Goal: Navigation & Orientation: Find specific page/section

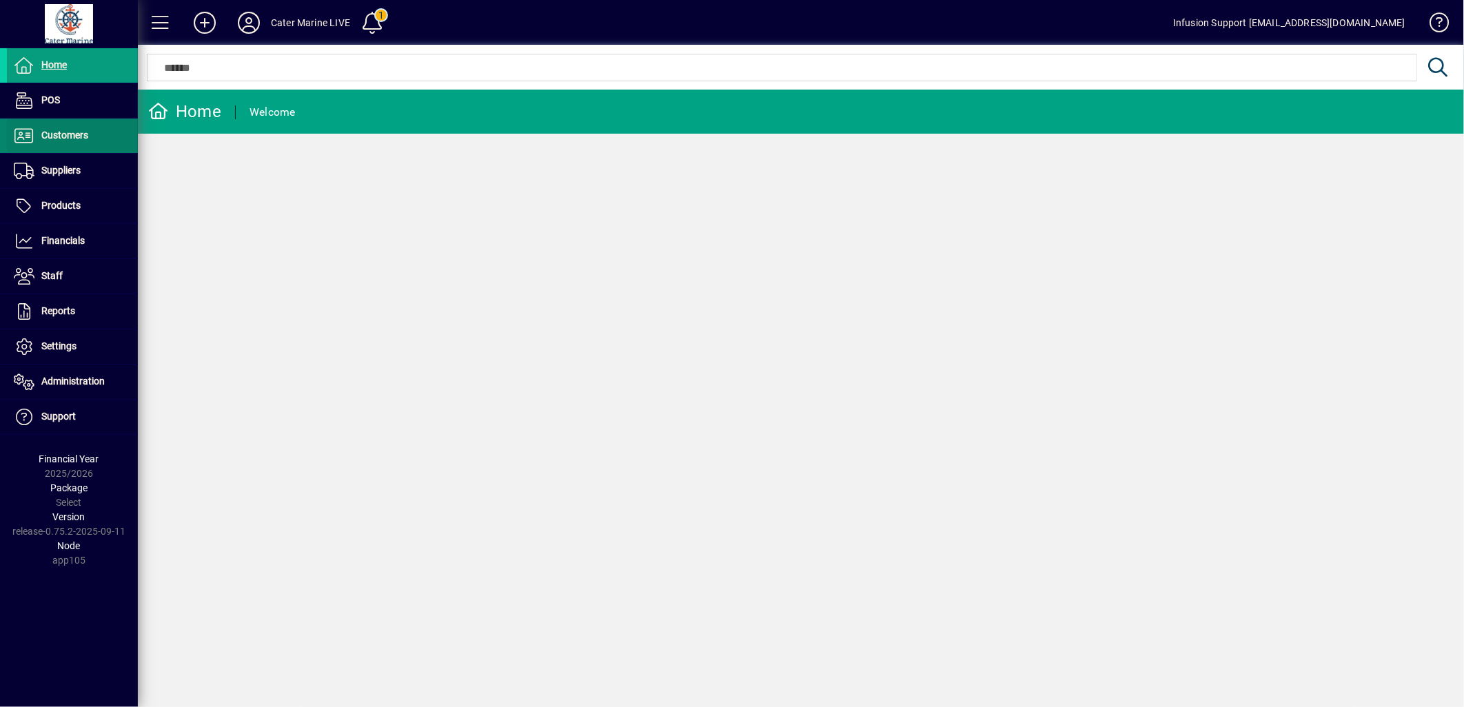
click at [68, 136] on span "Customers" at bounding box center [64, 135] width 47 height 11
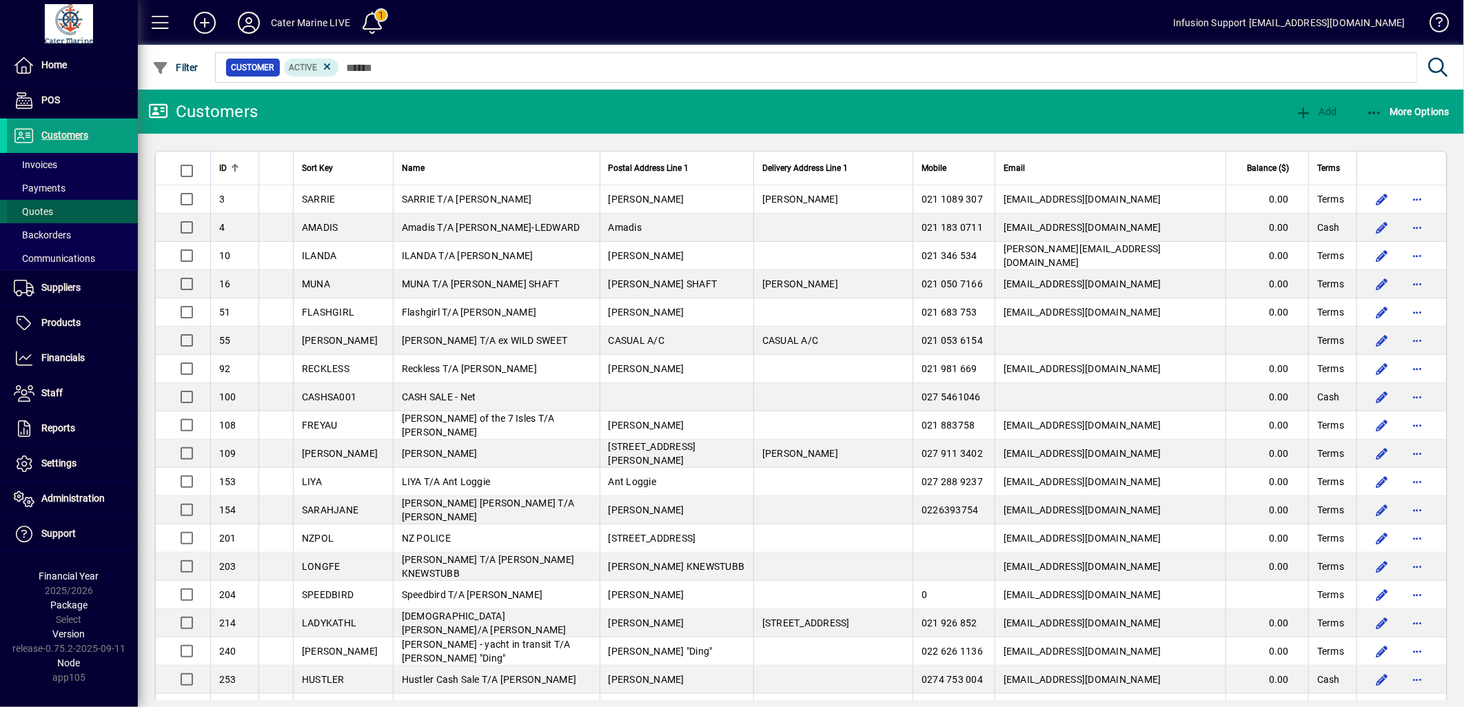
click at [58, 214] on span at bounding box center [72, 211] width 131 height 33
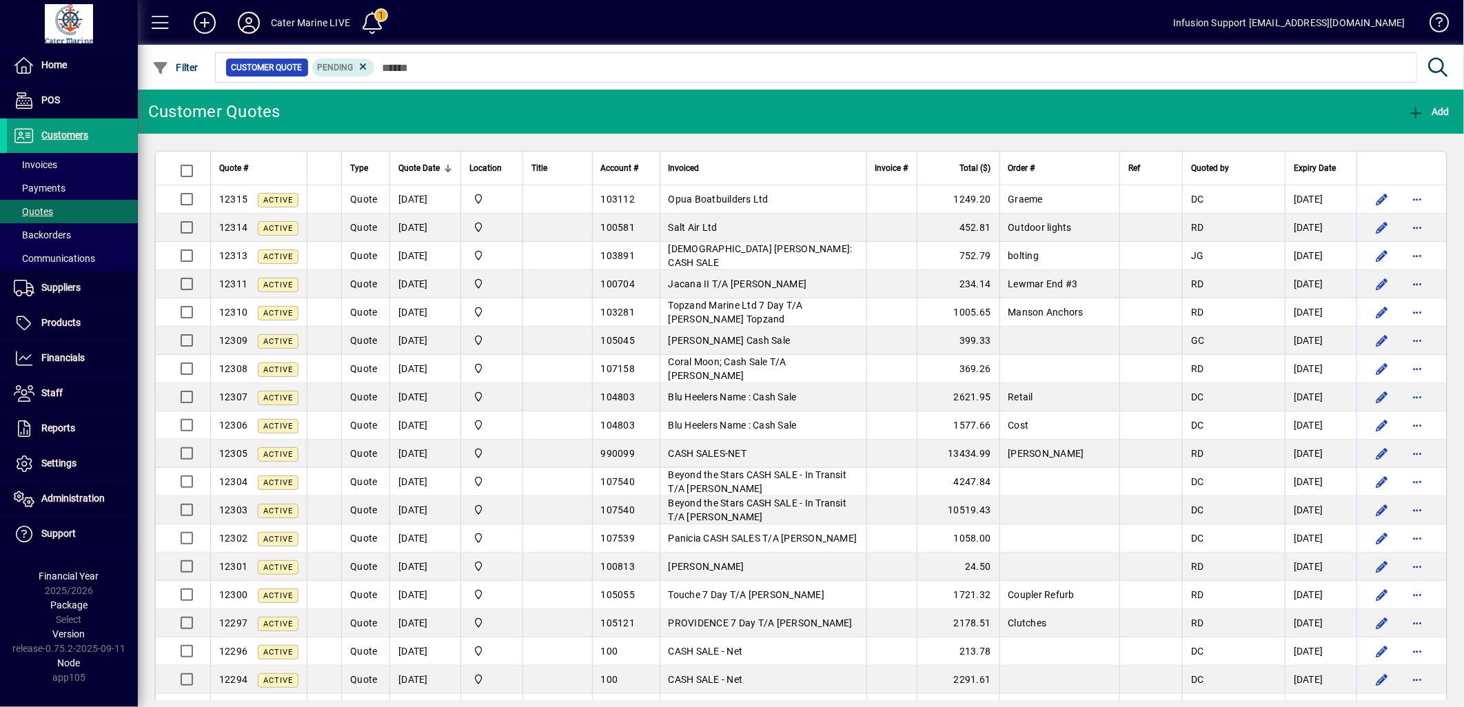
click at [251, 23] on icon at bounding box center [249, 23] width 28 height 22
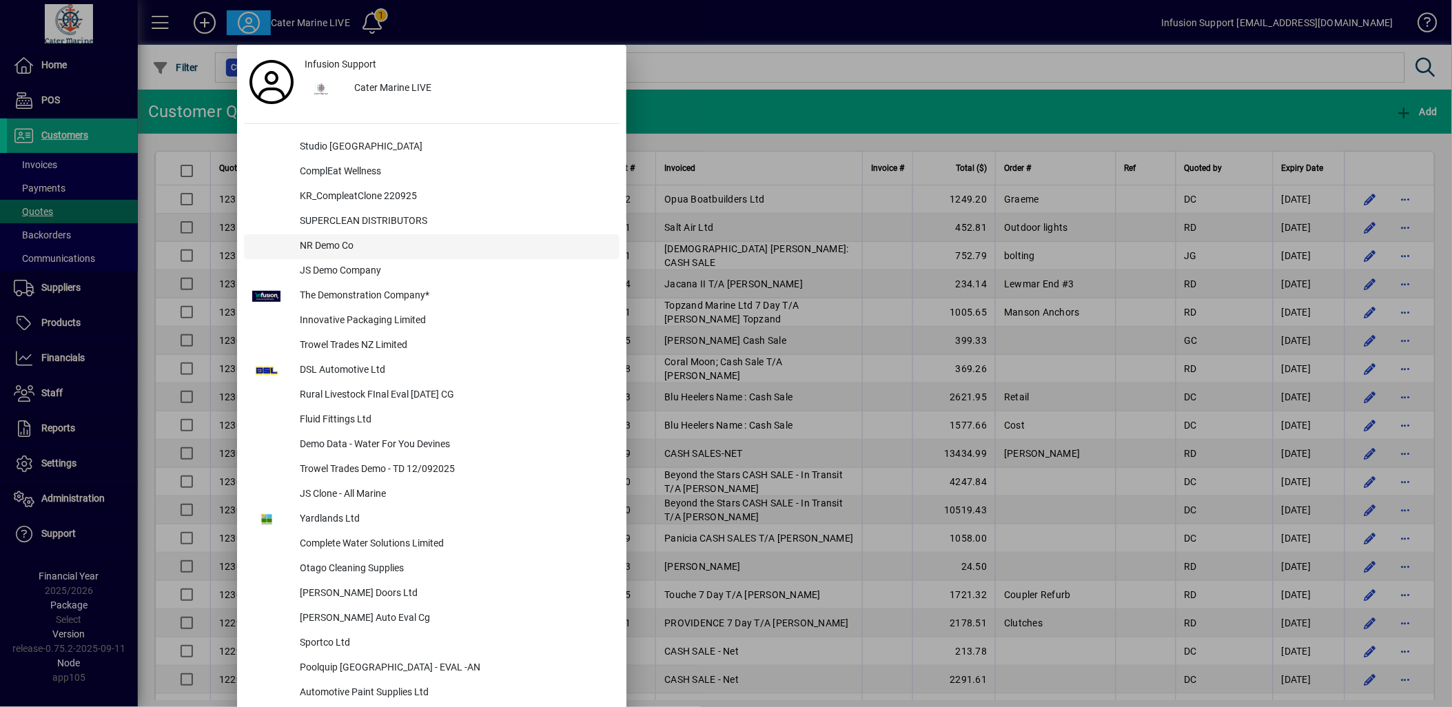
click at [349, 245] on div "NR Demo Co" at bounding box center [454, 246] width 331 height 25
